Goal: Information Seeking & Learning: Learn about a topic

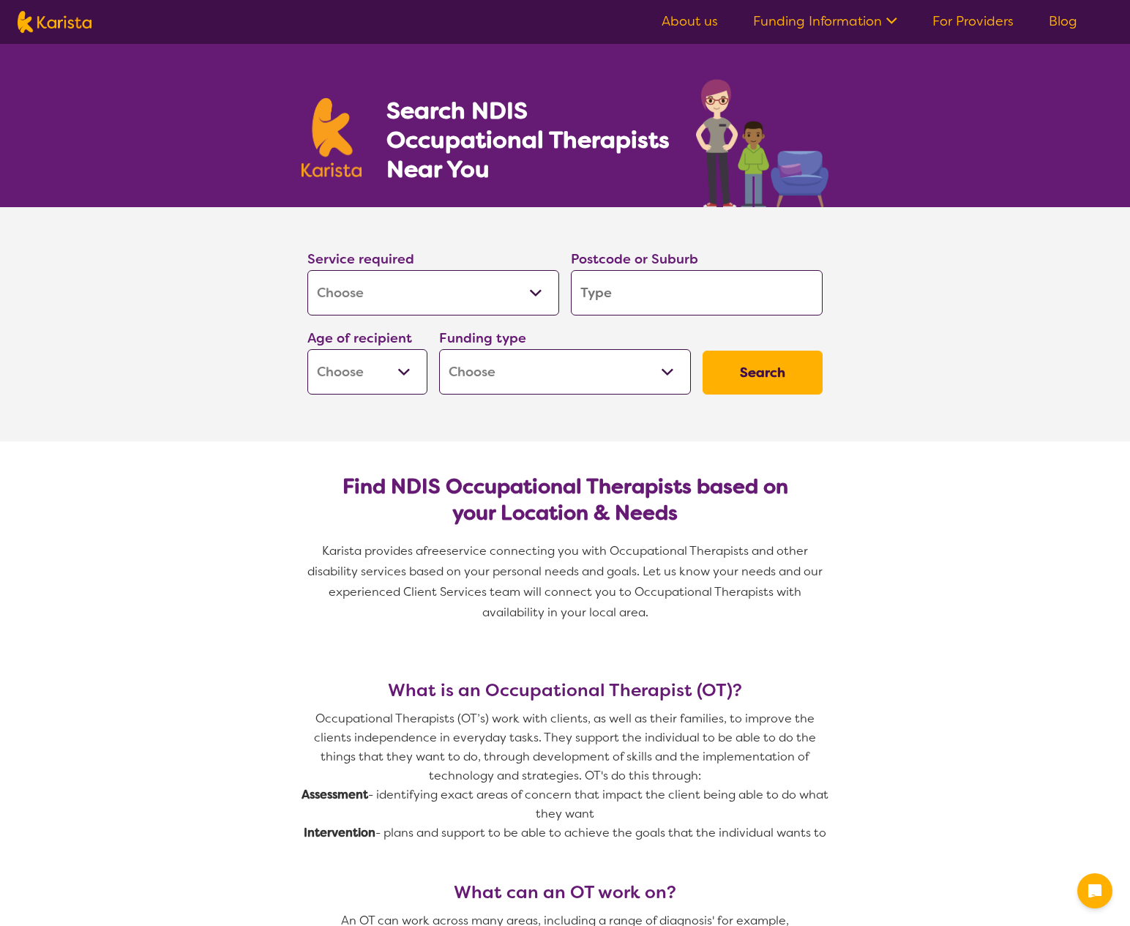
select select "[MEDICAL_DATA]"
click at [621, 296] on input "search" at bounding box center [697, 292] width 252 height 45
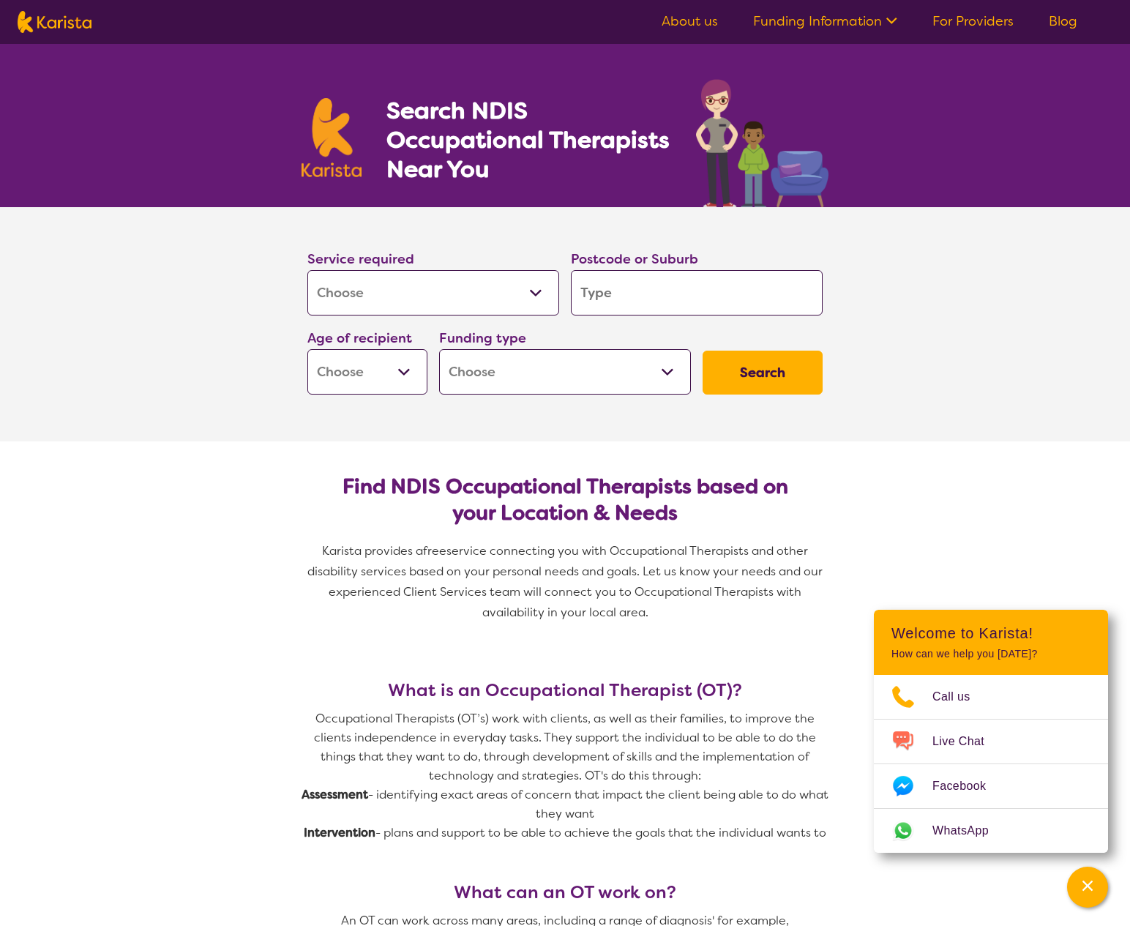
type input "2"
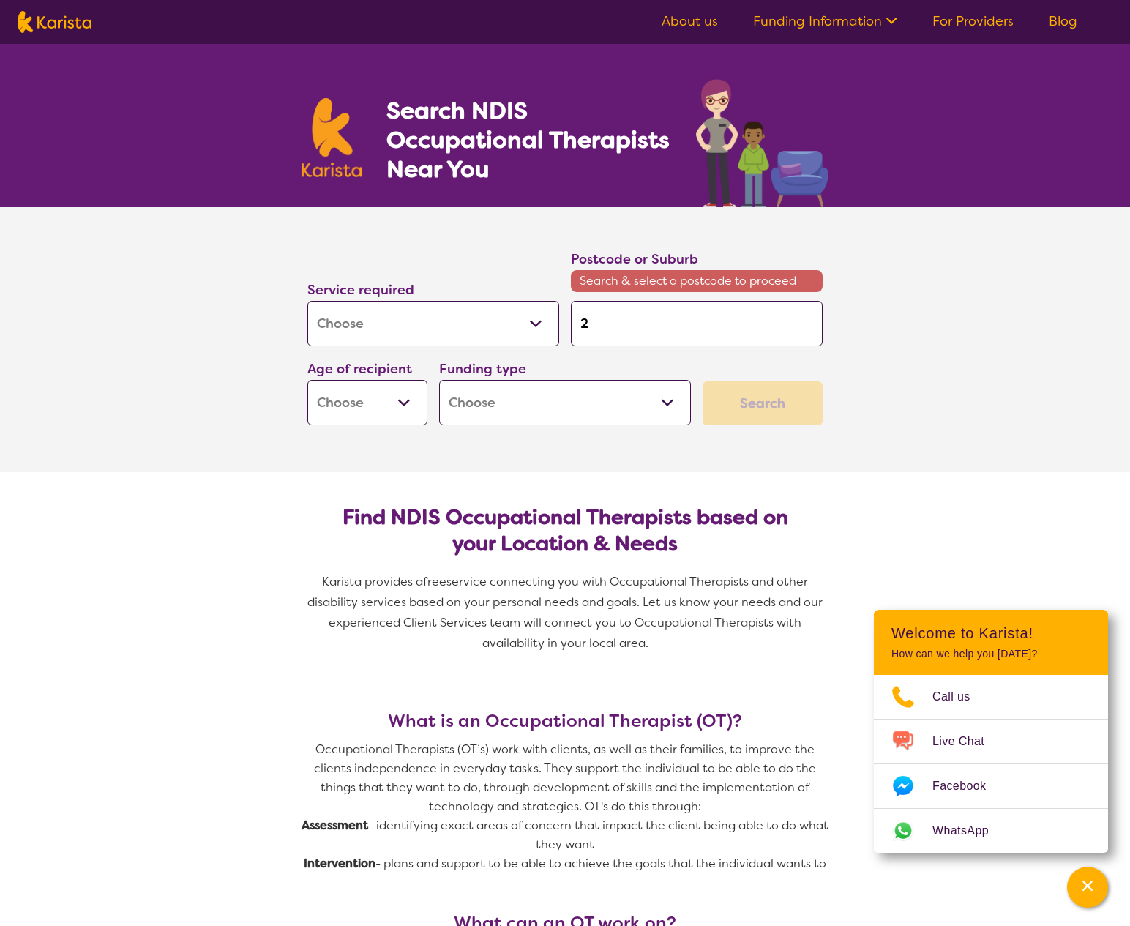
type input "21"
type input "213"
type input "2133"
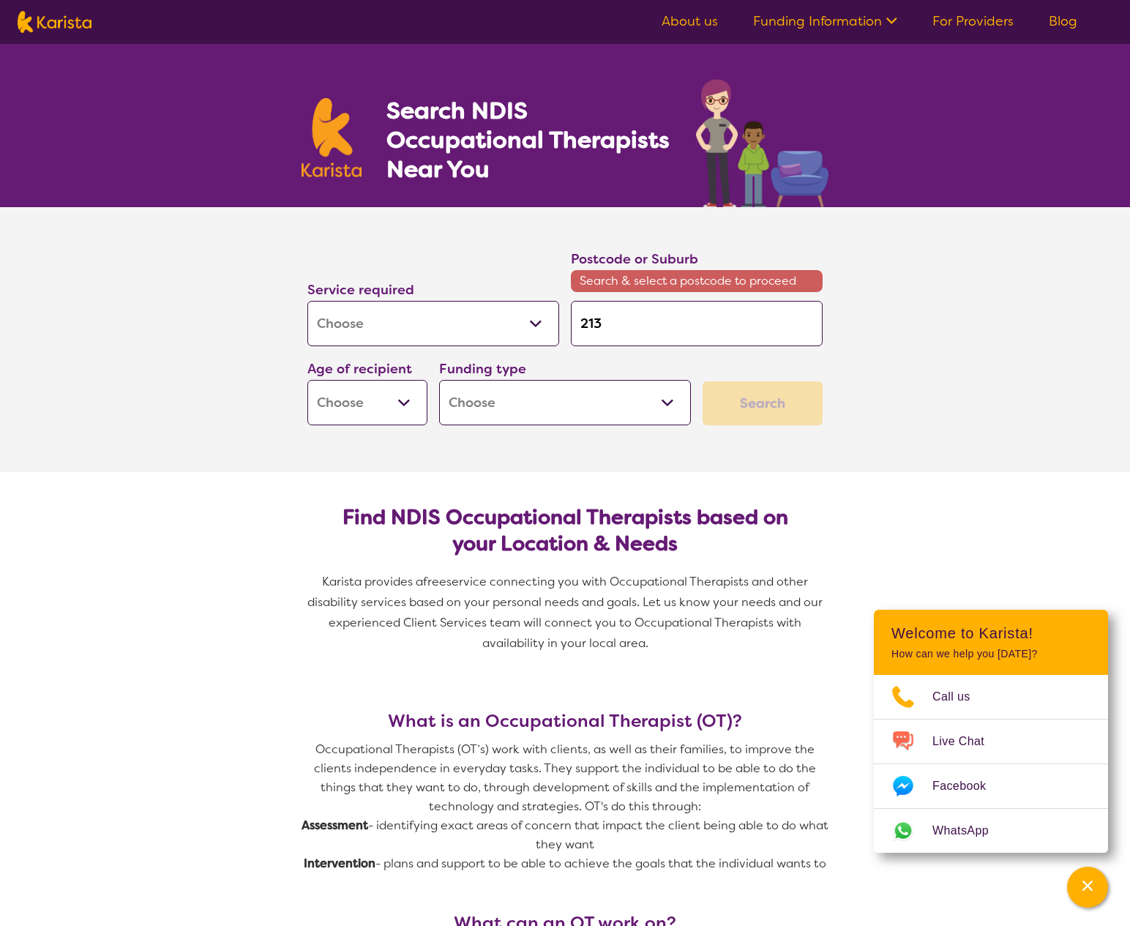
type input "2133"
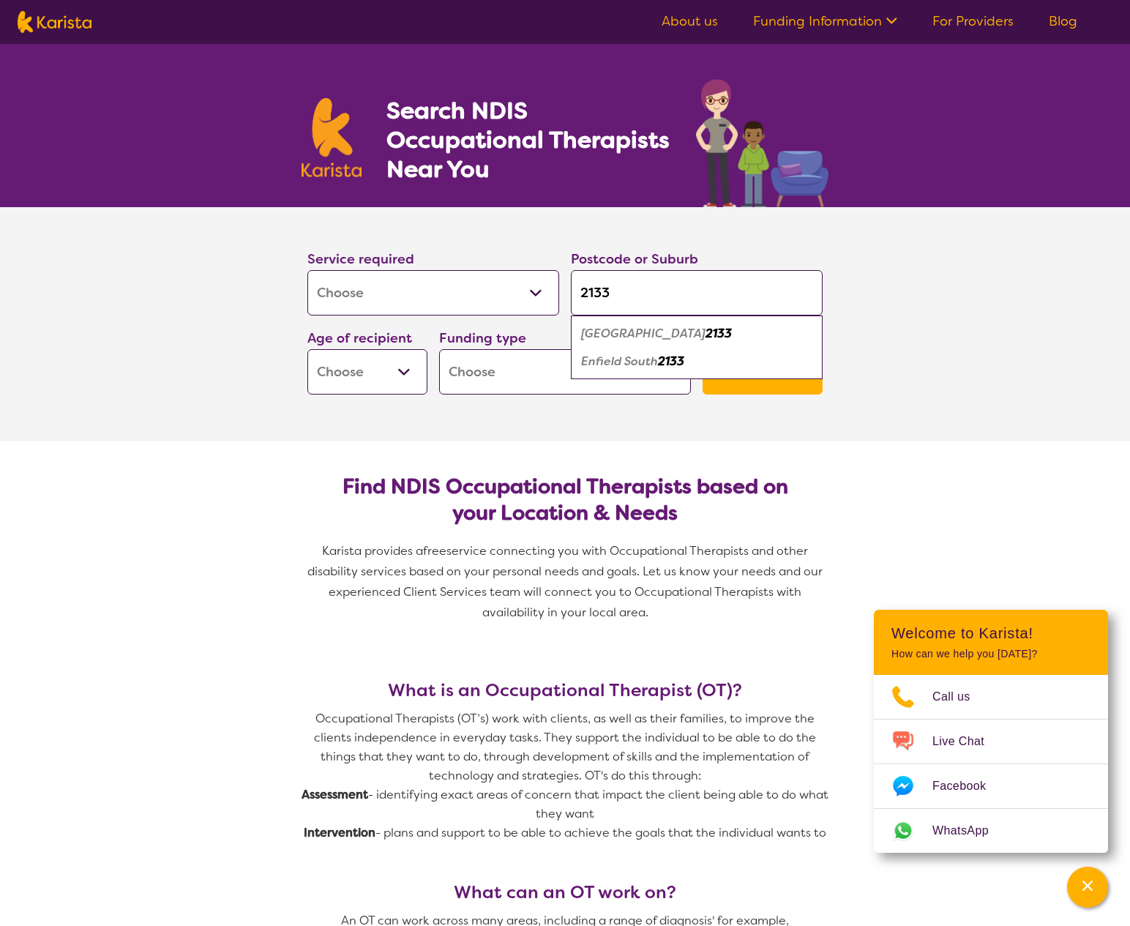
type input "2133"
click at [651, 337] on em "[GEOGRAPHIC_DATA]" at bounding box center [643, 333] width 124 height 15
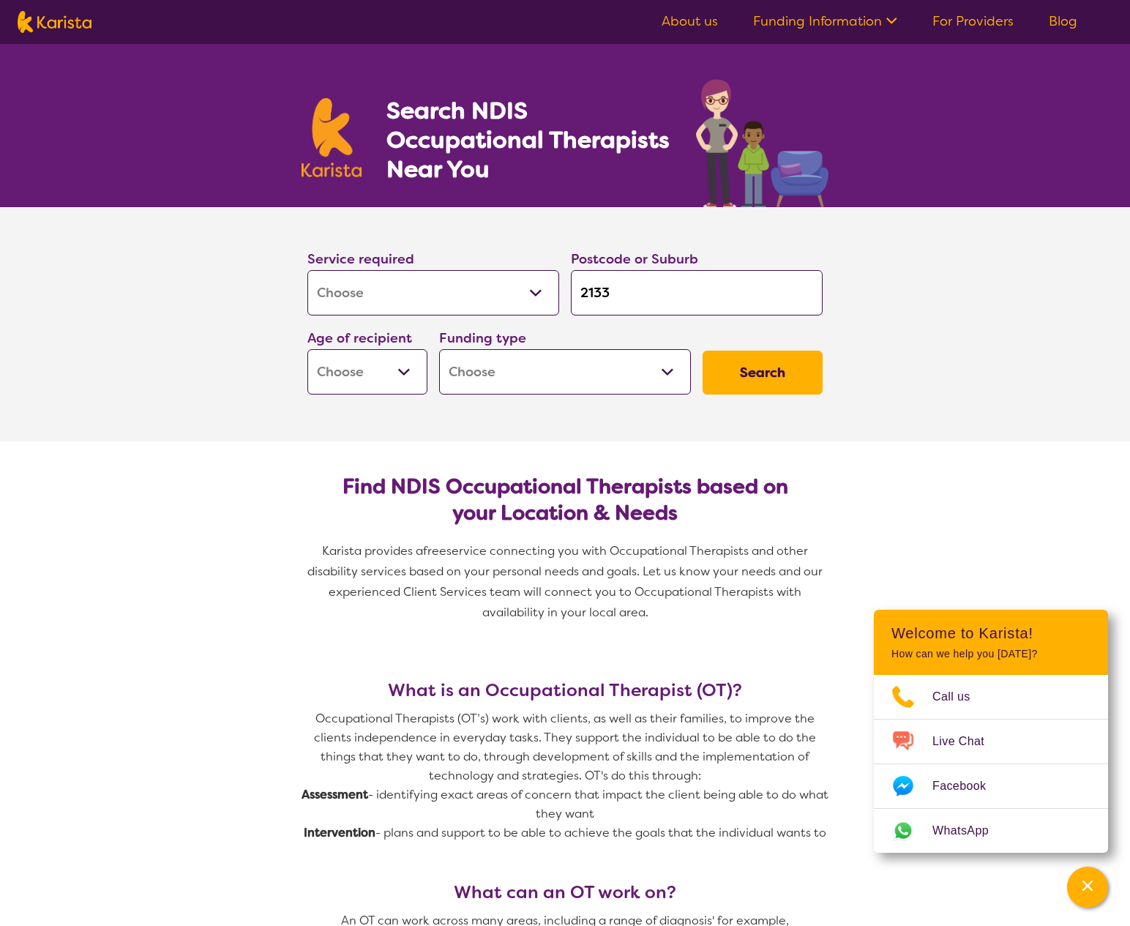
click at [777, 360] on button "Search" at bounding box center [763, 373] width 120 height 44
click at [362, 375] on select "Early Childhood - 0 to 9 Child - 10 to 11 Adolescent - 12 to 17 Adult - 18 to 6…" at bounding box center [367, 371] width 120 height 45
select select "AG"
click at [307, 349] on select "Early Childhood - 0 to 9 Child - 10 to 11 Adolescent - 12 to 17 Adult - 18 to 6…" at bounding box center [367, 371] width 120 height 45
select select "AG"
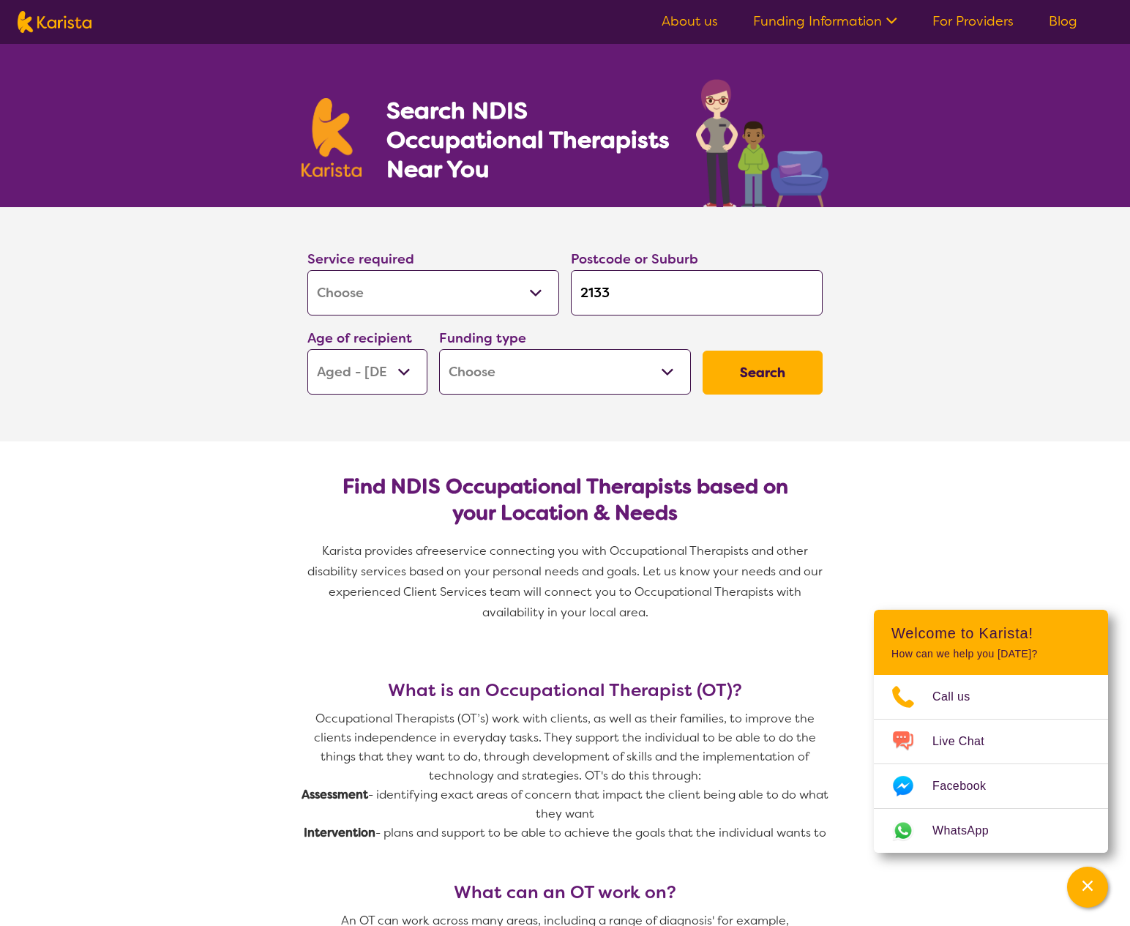
click at [649, 375] on select "Home Care Package (HCP) National Disability Insurance Scheme (NDIS) I don't know" at bounding box center [565, 371] width 252 height 45
click at [782, 367] on button "Search" at bounding box center [763, 373] width 120 height 44
click at [633, 370] on select "Home Care Package (HCP) National Disability Insurance Scheme (NDIS) I don't know" at bounding box center [565, 371] width 252 height 45
select select "i-don-t-know"
click at [439, 349] on select "Home Care Package (HCP) National Disability Insurance Scheme (NDIS) I don't know" at bounding box center [565, 371] width 252 height 45
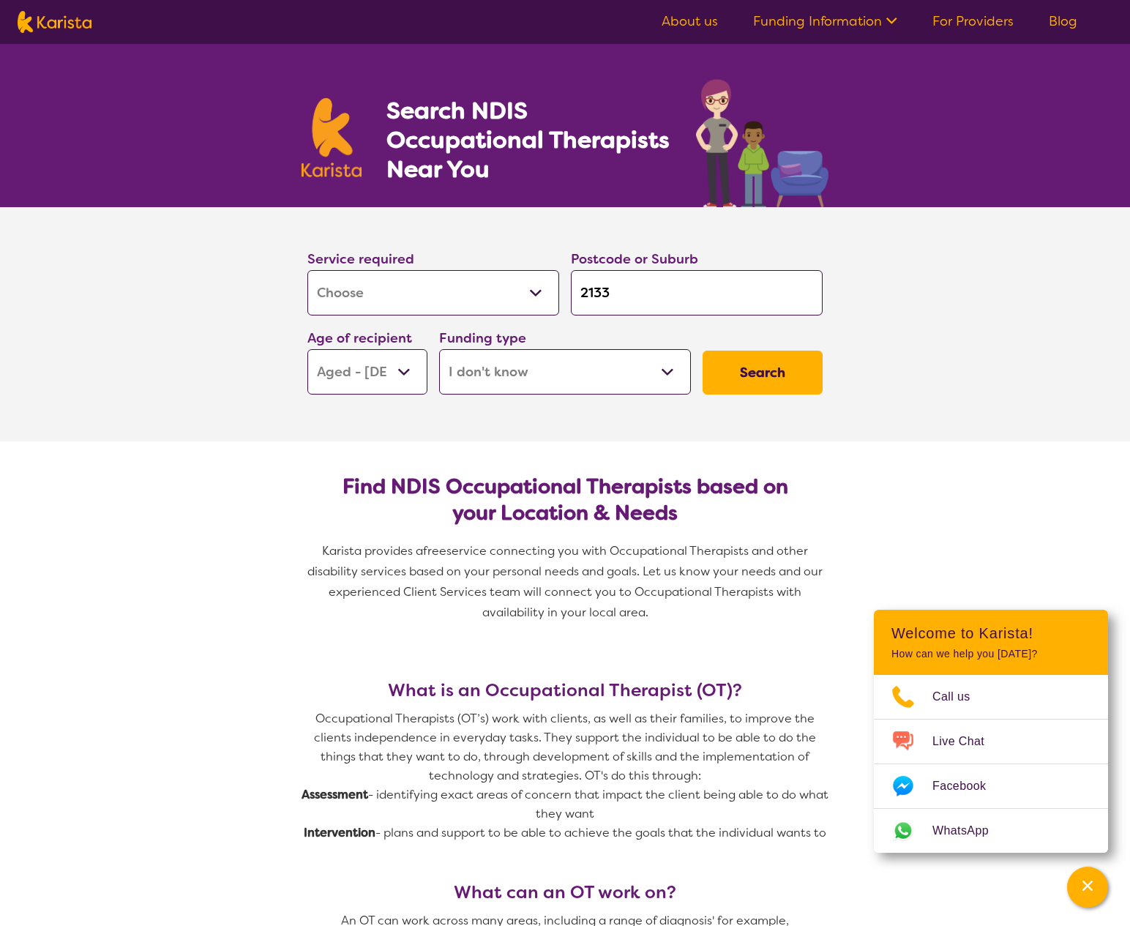
select select "i-don-t-know"
click at [763, 377] on button "Search" at bounding box center [763, 373] width 120 height 44
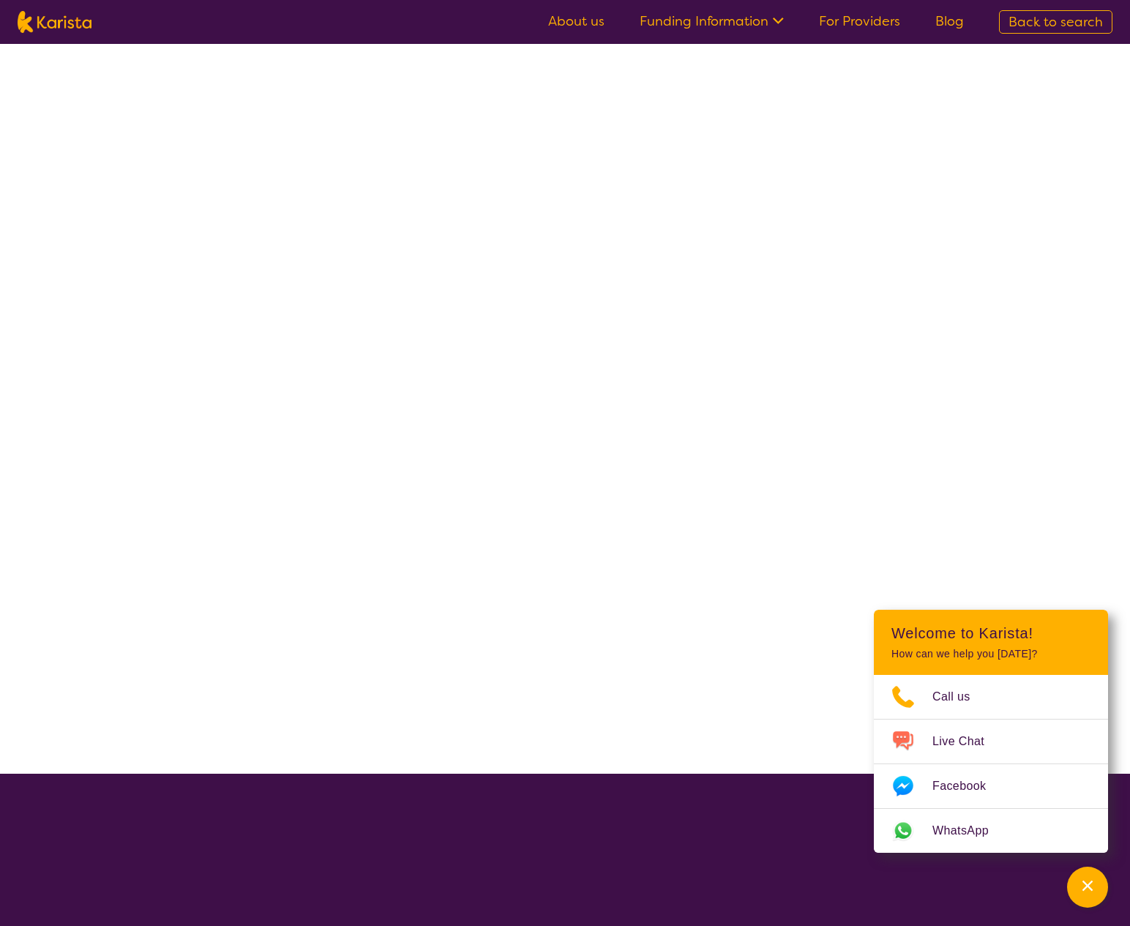
select select "[MEDICAL_DATA]"
select select "AG"
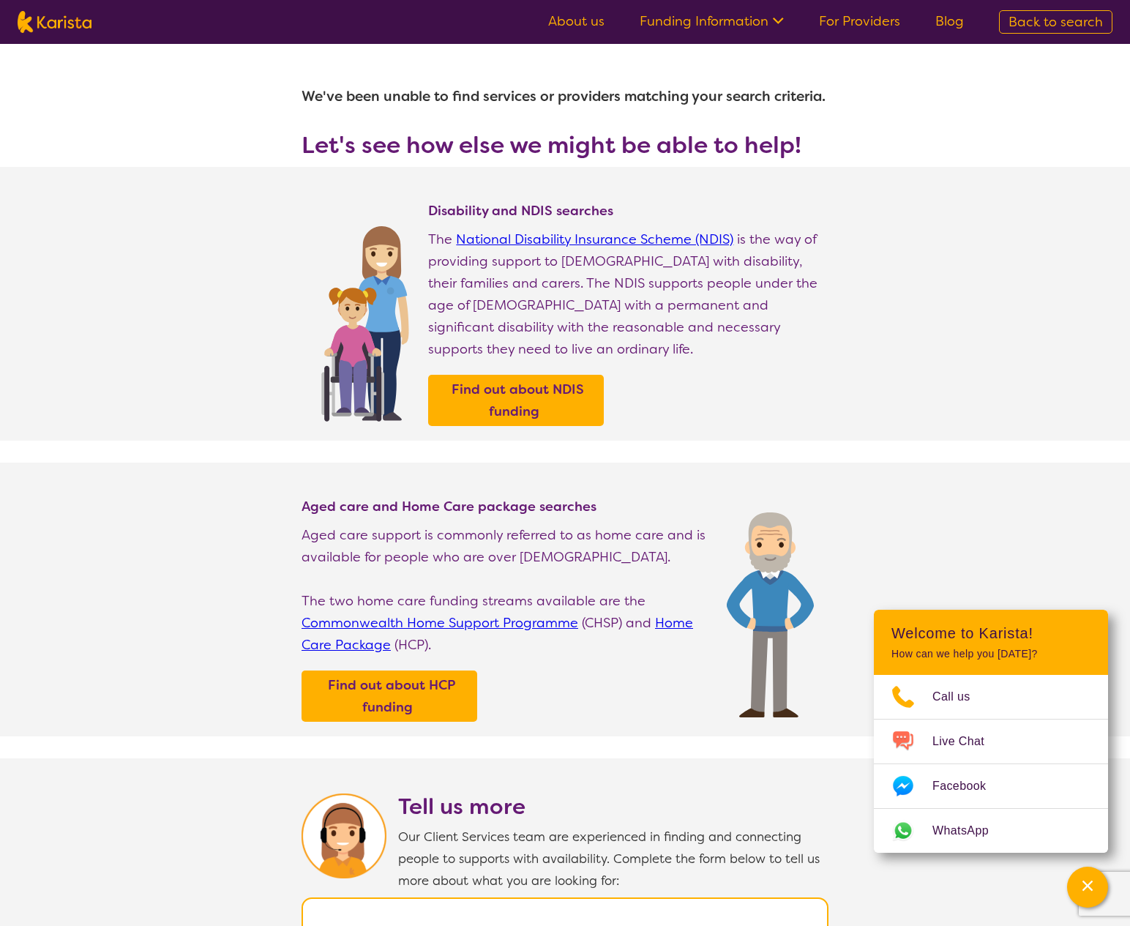
select select "[MEDICAL_DATA]"
select select "AG"
select select "i-don-t-know"
select select "[MEDICAL_DATA]"
select select "AG"
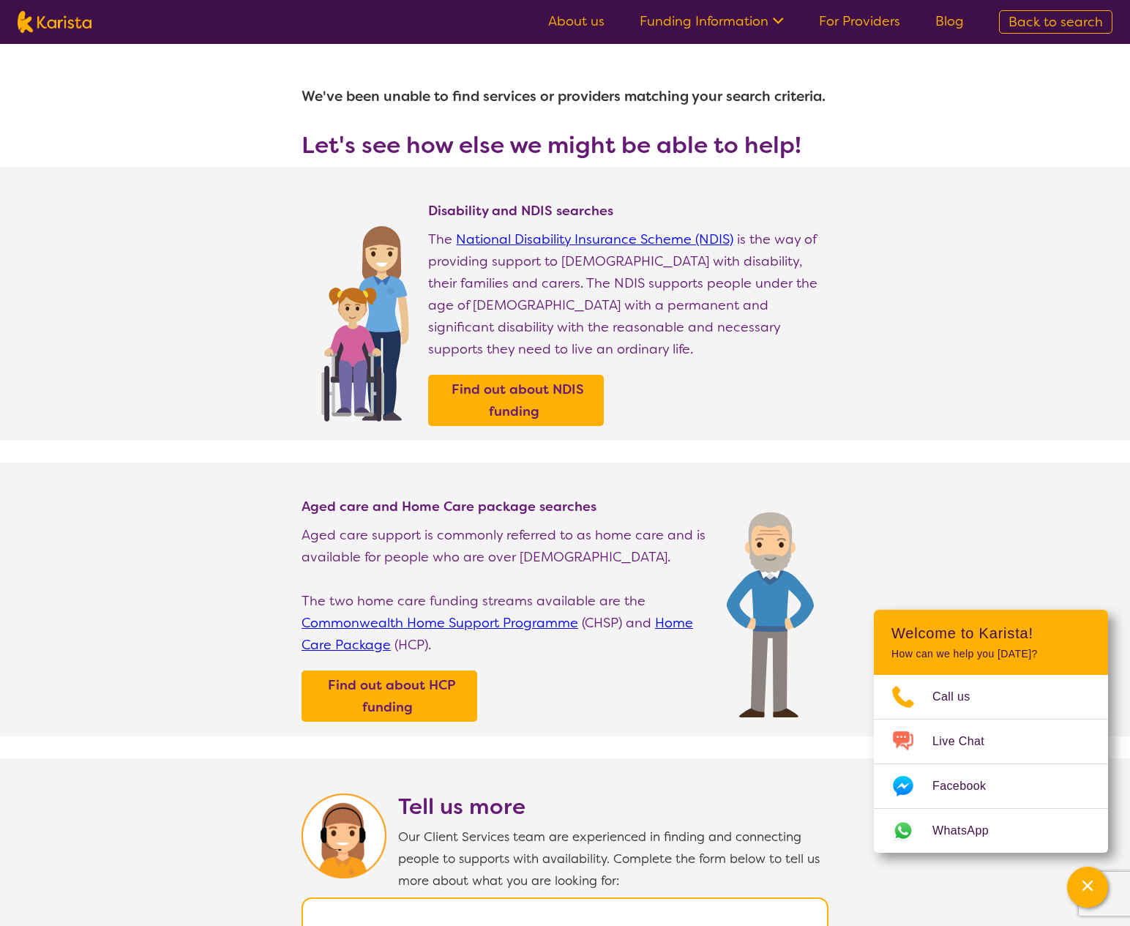
select select "i-don-t-know"
